Goal: Transaction & Acquisition: Book appointment/travel/reservation

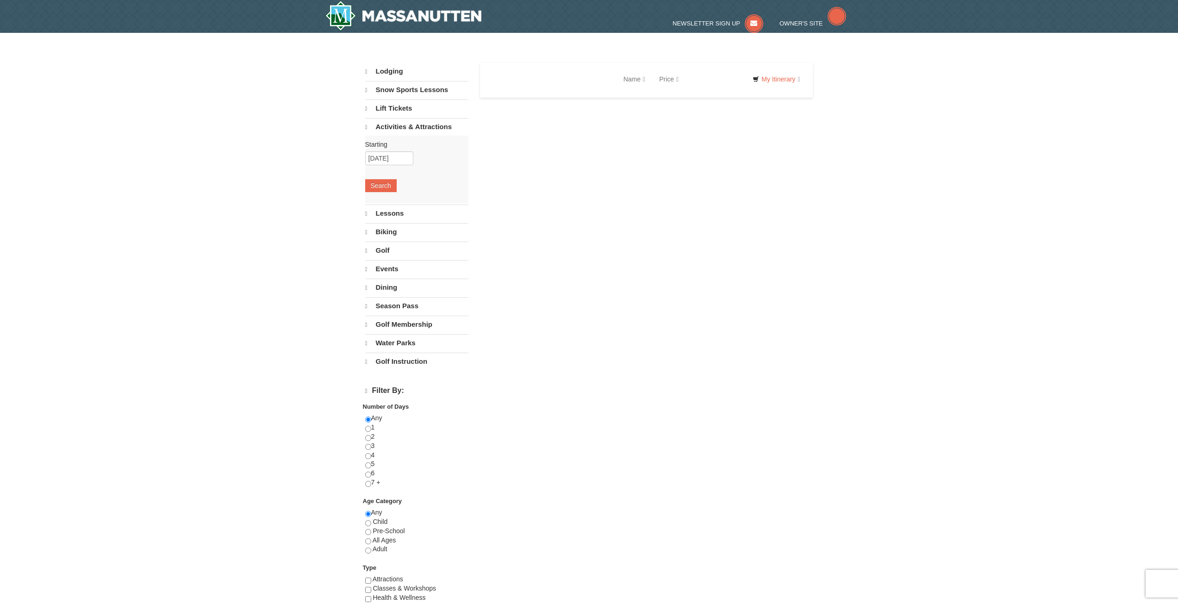
select select "10"
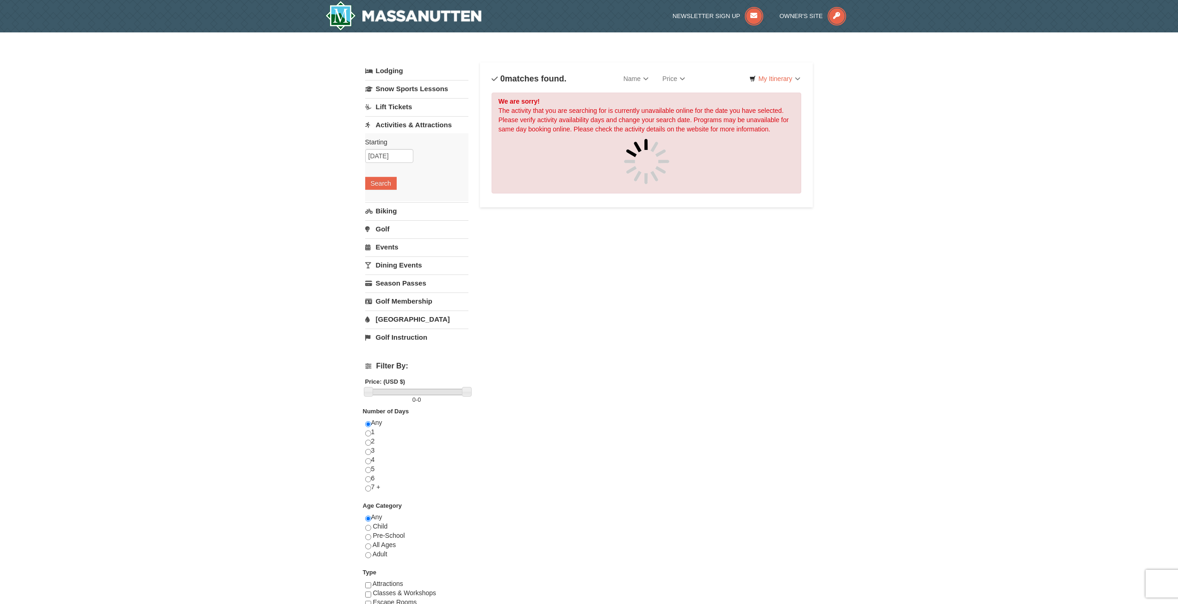
click at [548, 82] on h4 "0 matches found." at bounding box center [529, 78] width 75 height 9
click at [385, 157] on input "[DATE]" at bounding box center [389, 156] width 48 height 14
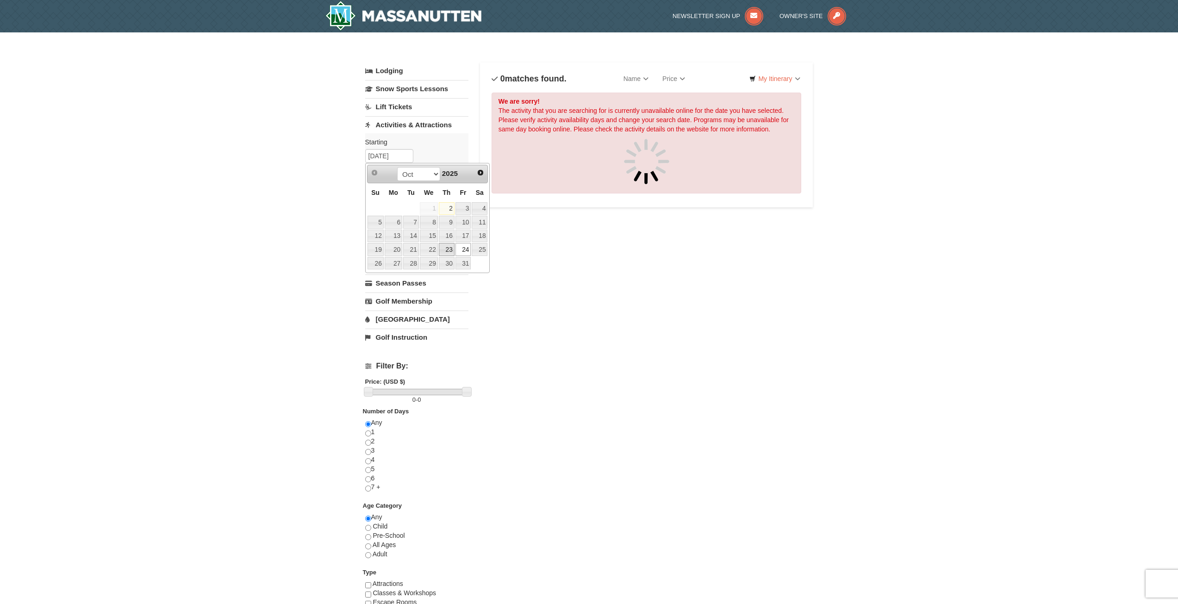
click at [446, 248] on link "23" at bounding box center [447, 249] width 16 height 13
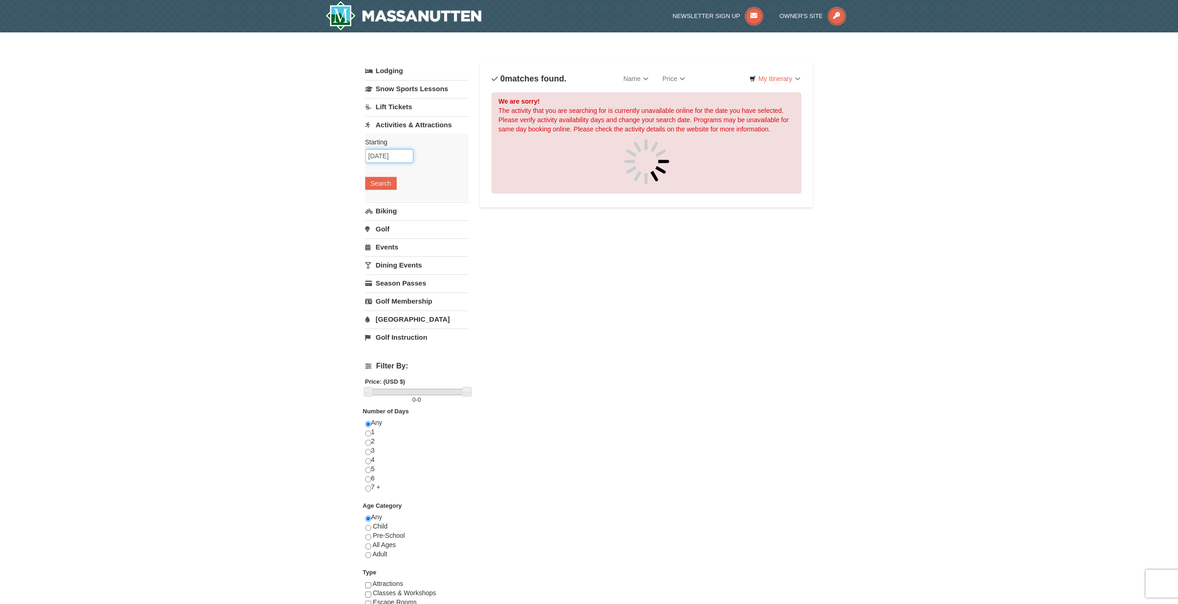
click at [400, 155] on input "[DATE]" at bounding box center [389, 156] width 48 height 14
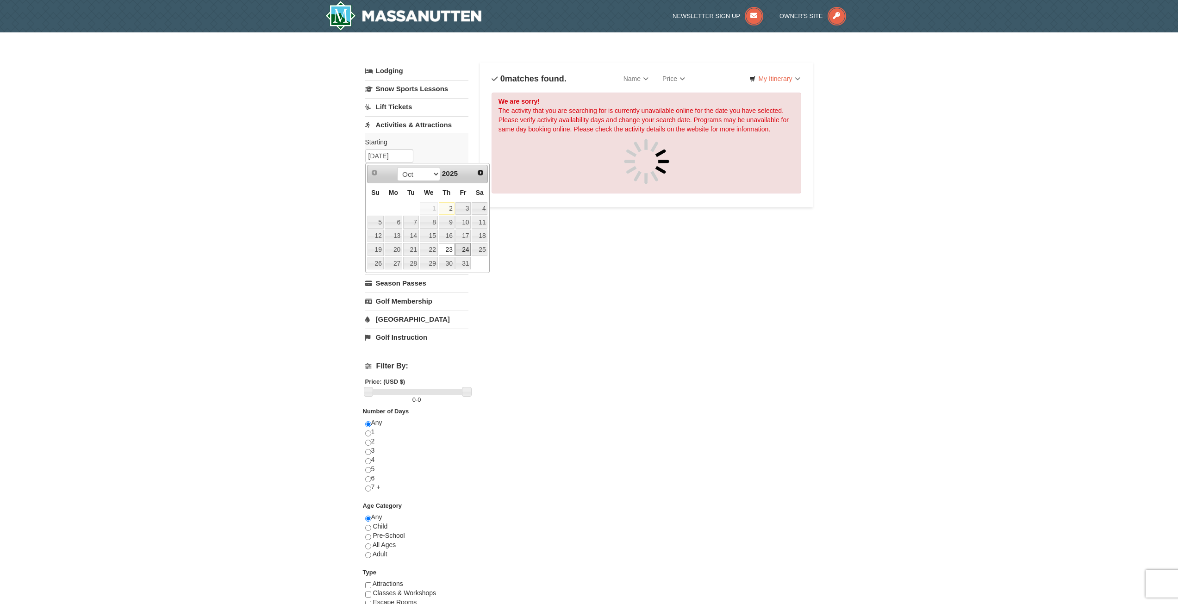
click at [461, 249] on link "24" at bounding box center [463, 249] width 16 height 13
type input "[DATE]"
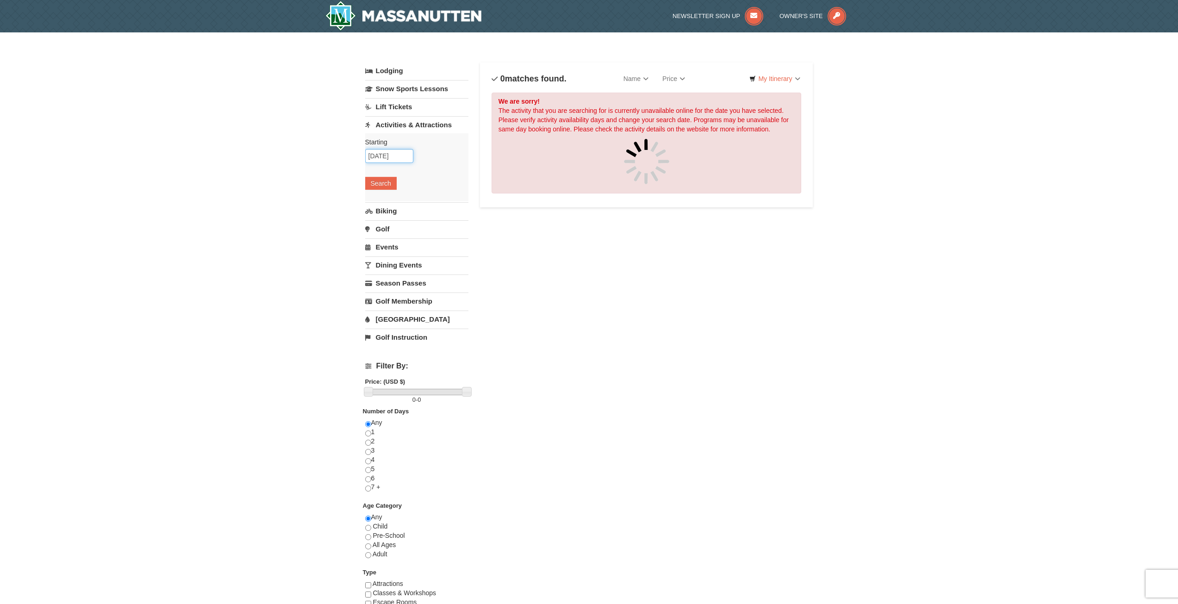
click at [405, 158] on input "[DATE]" at bounding box center [389, 156] width 48 height 14
